Goal: Book appointment/travel/reservation

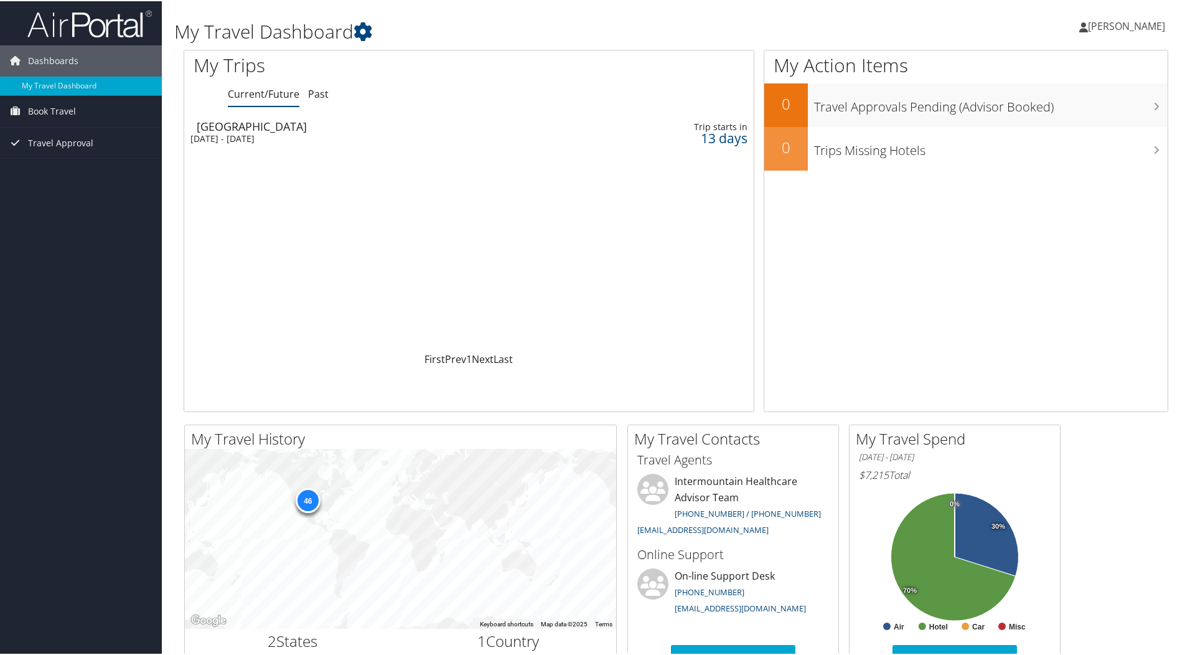
click at [282, 131] on td "[GEOGRAPHIC_DATA] [DATE] - [DATE]" at bounding box center [369, 131] width 371 height 35
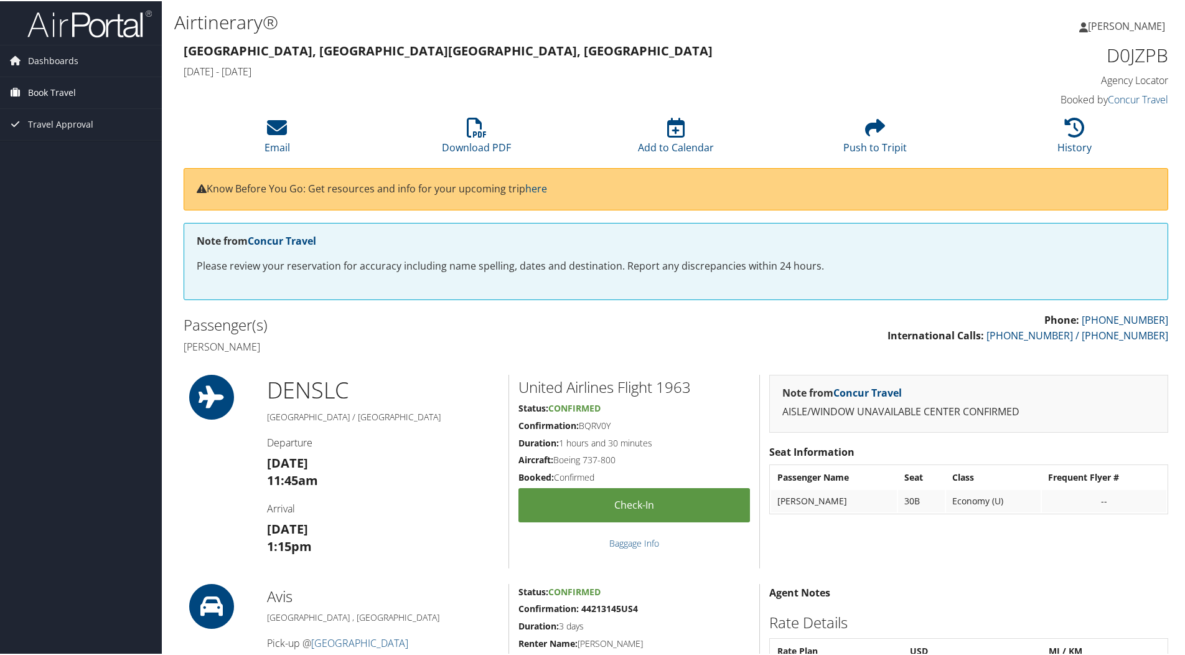
click at [44, 80] on span "Book Travel" at bounding box center [52, 91] width 48 height 31
click at [68, 131] on link "Book/Manage Online Trips" at bounding box center [81, 135] width 162 height 19
